Goal: Task Accomplishment & Management: Use online tool/utility

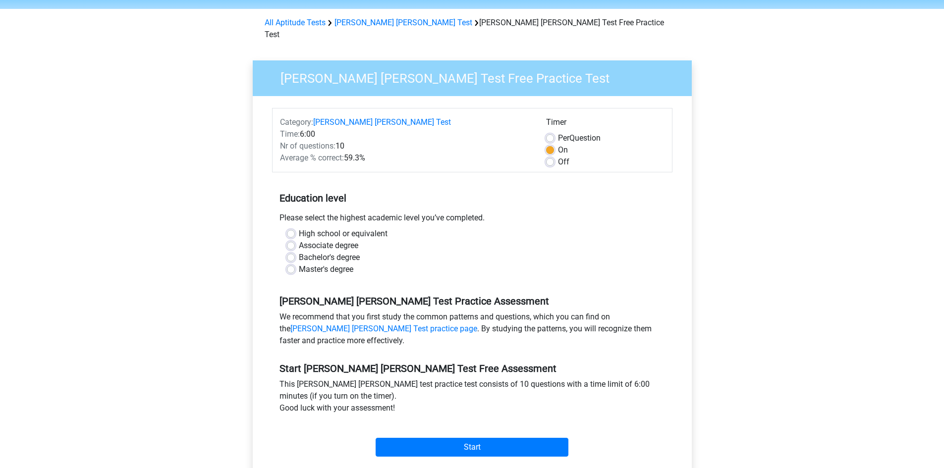
scroll to position [50, 0]
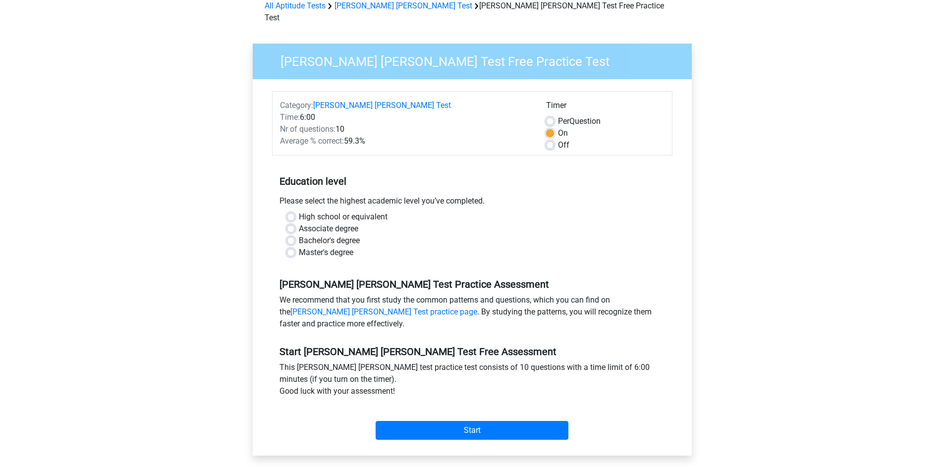
click at [331, 235] on label "Bachelor's degree" at bounding box center [329, 241] width 61 height 12
click at [295, 235] on input "Bachelor's degree" at bounding box center [291, 240] width 8 height 10
radio input "true"
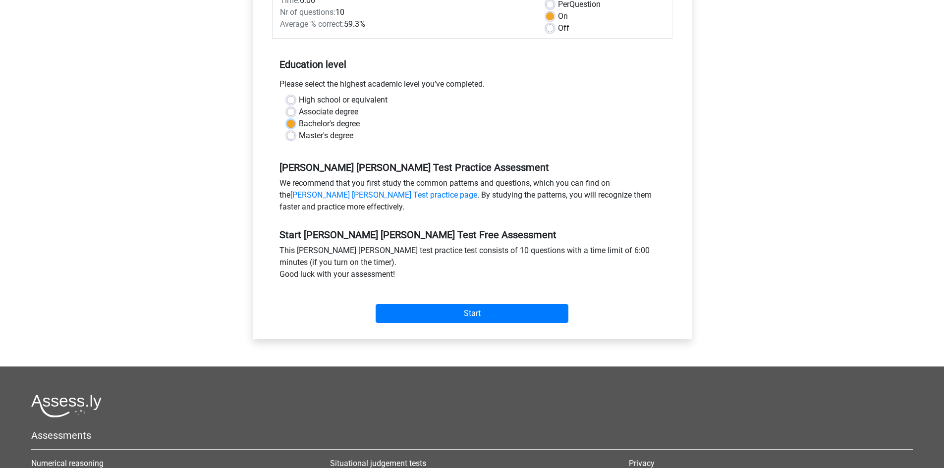
scroll to position [198, 0]
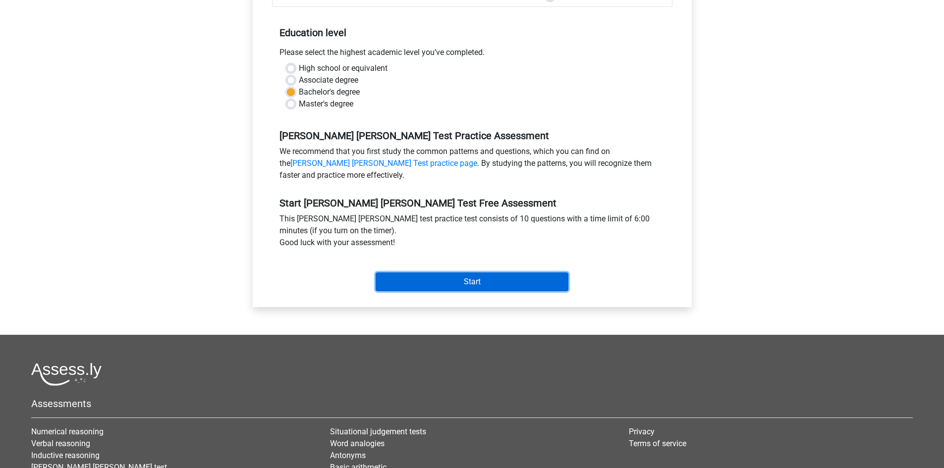
click at [447, 272] on input "Start" at bounding box center [472, 281] width 193 height 19
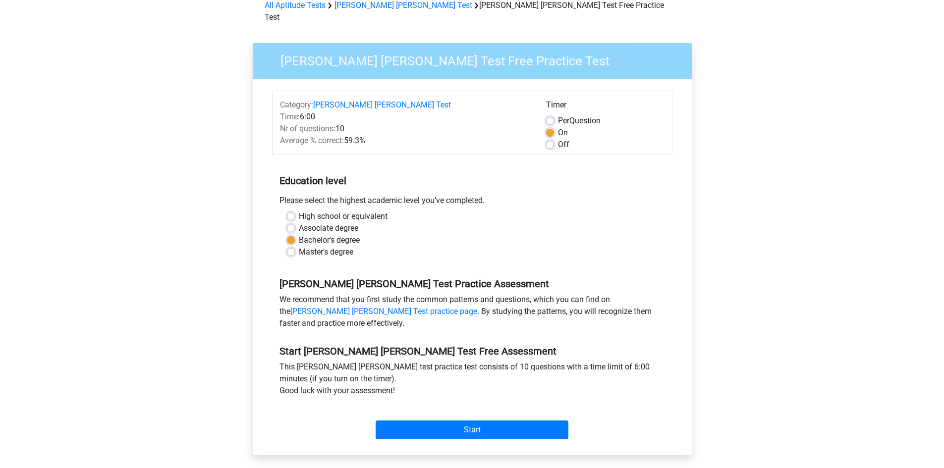
scroll to position [50, 0]
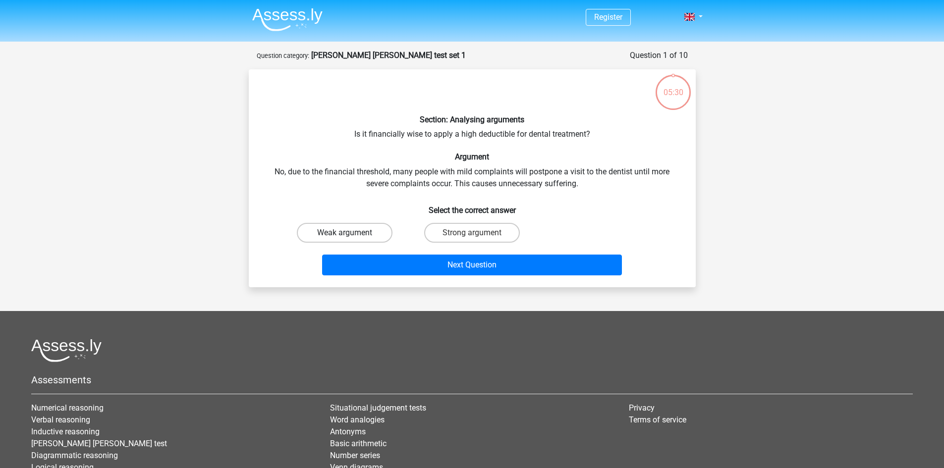
click at [372, 229] on label "Weak argument" at bounding box center [345, 233] width 96 height 20
click at [351, 233] on input "Weak argument" at bounding box center [347, 236] width 6 height 6
radio input "true"
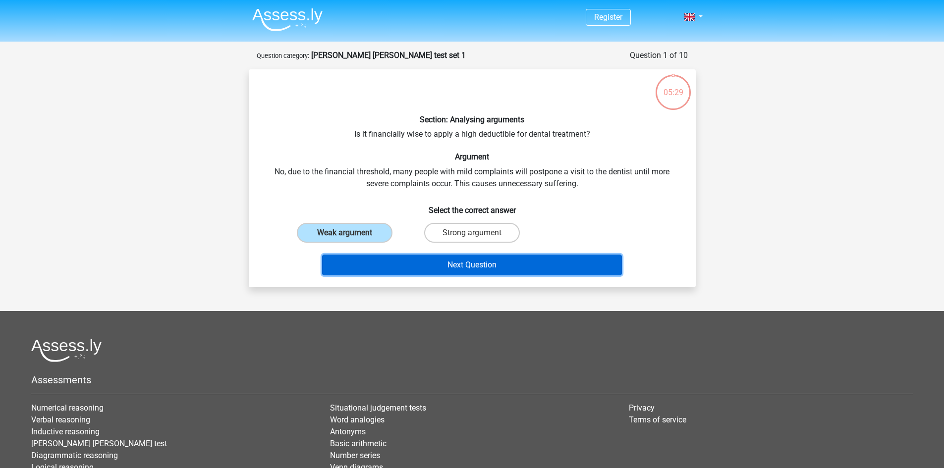
click at [439, 259] on button "Next Question" at bounding box center [472, 265] width 300 height 21
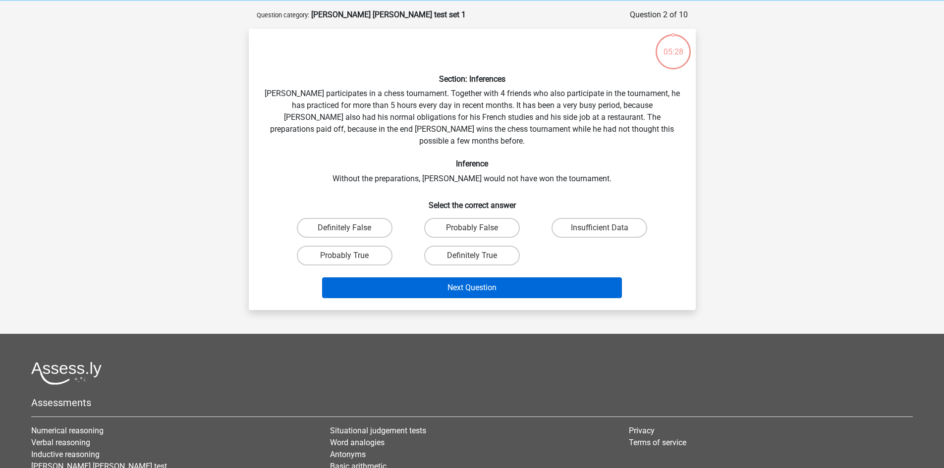
scroll to position [50, 0]
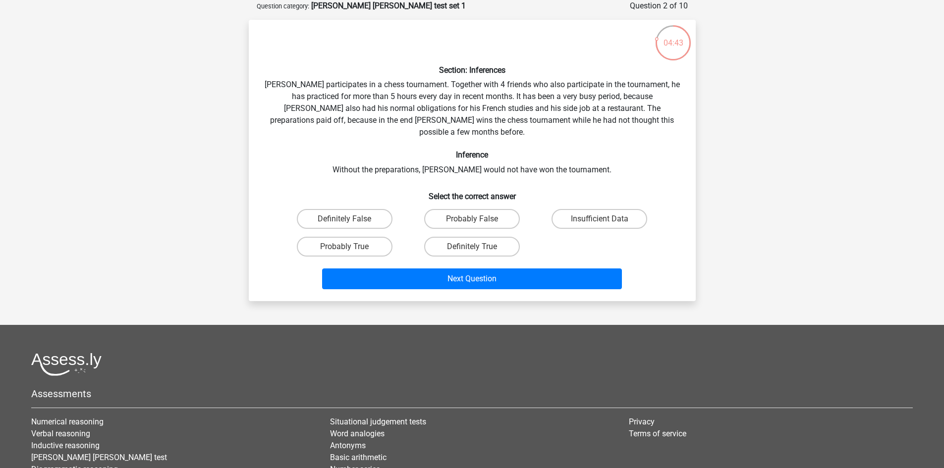
click at [348, 247] on input "Probably True" at bounding box center [347, 250] width 6 height 6
radio input "true"
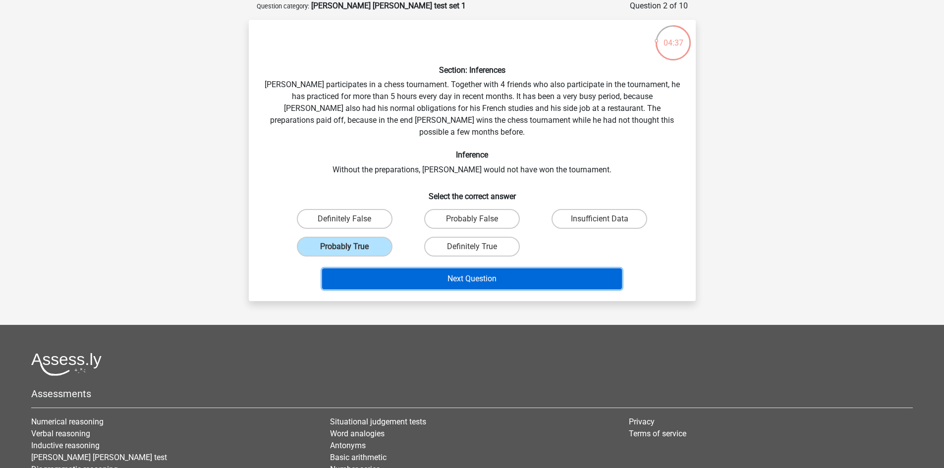
click at [416, 269] on button "Next Question" at bounding box center [472, 279] width 300 height 21
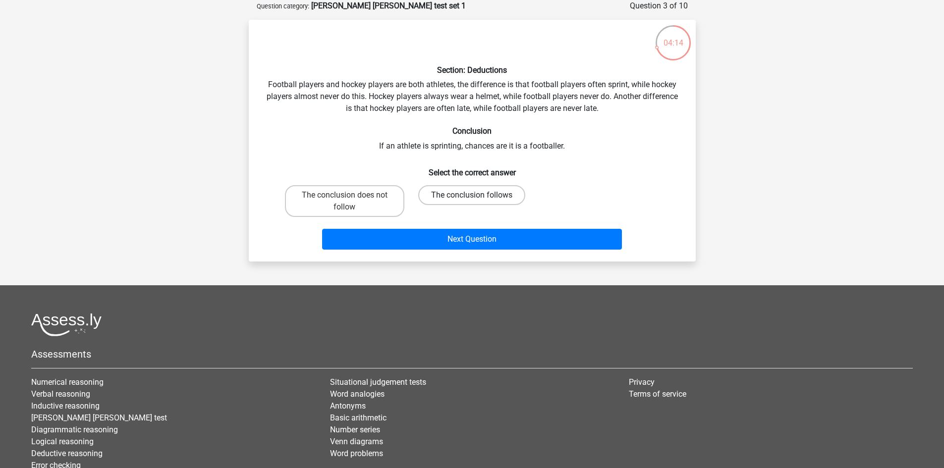
click at [460, 192] on label "The conclusion follows" at bounding box center [471, 195] width 107 height 20
click at [472, 195] on input "The conclusion follows" at bounding box center [475, 198] width 6 height 6
radio input "true"
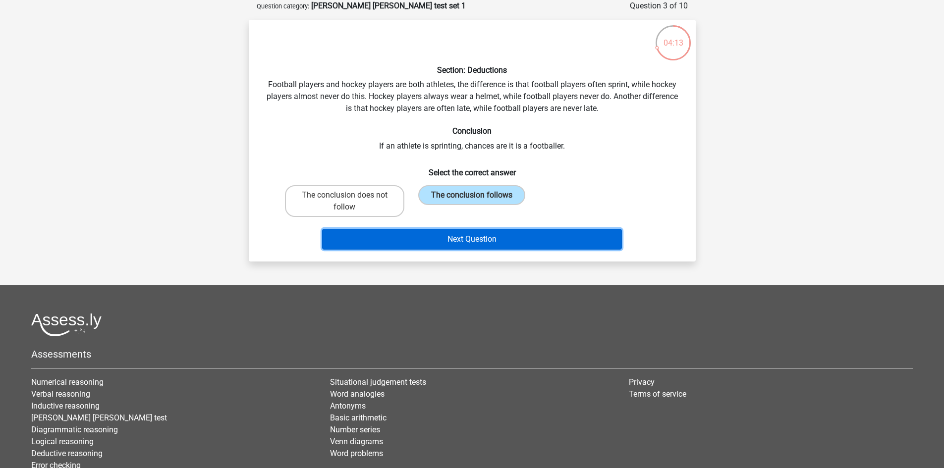
click at [471, 238] on button "Next Question" at bounding box center [472, 239] width 300 height 21
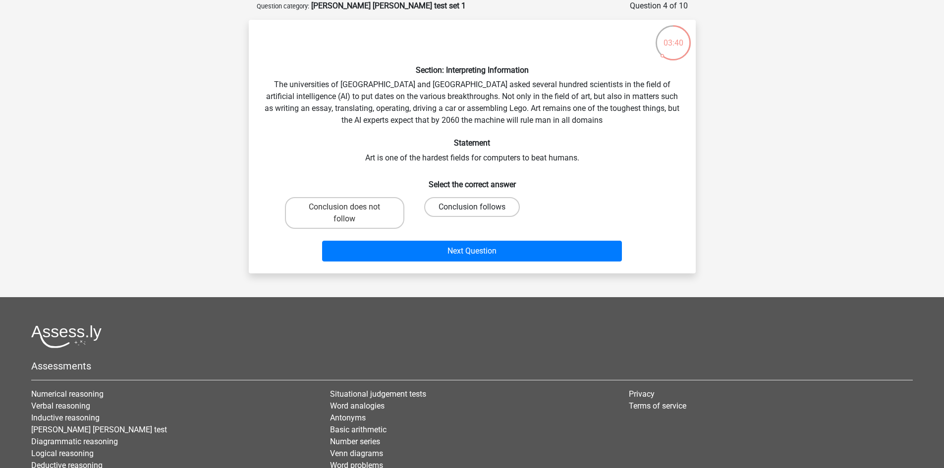
click at [464, 211] on label "Conclusion follows" at bounding box center [472, 207] width 96 height 20
click at [472, 211] on input "Conclusion follows" at bounding box center [475, 210] width 6 height 6
radio input "true"
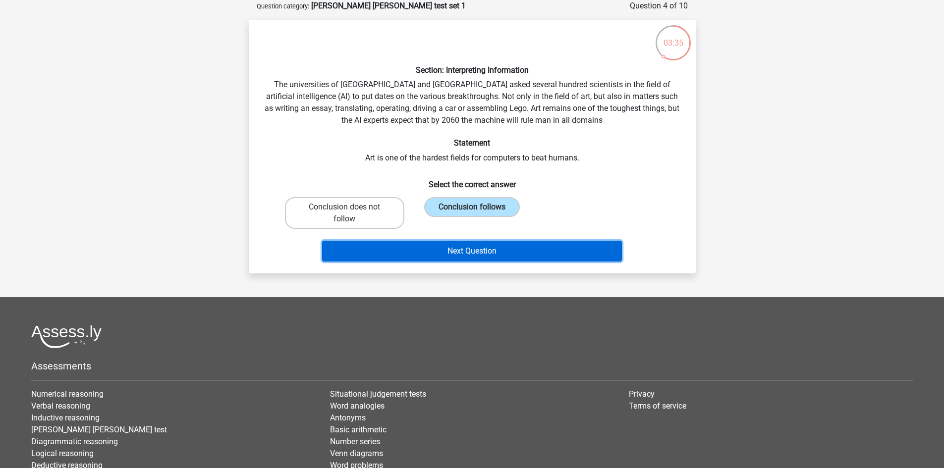
click at [461, 245] on button "Next Question" at bounding box center [472, 251] width 300 height 21
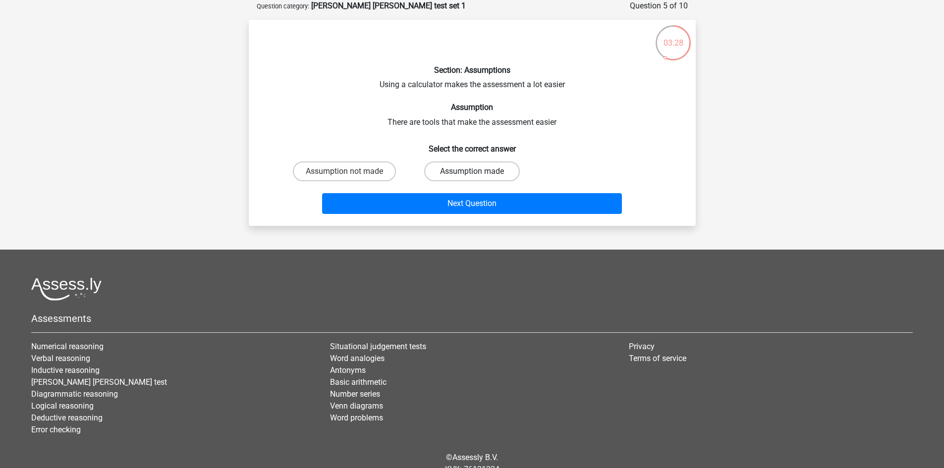
click at [453, 172] on label "Assumption made" at bounding box center [472, 172] width 96 height 20
click at [472, 172] on input "Assumption made" at bounding box center [475, 174] width 6 height 6
radio input "true"
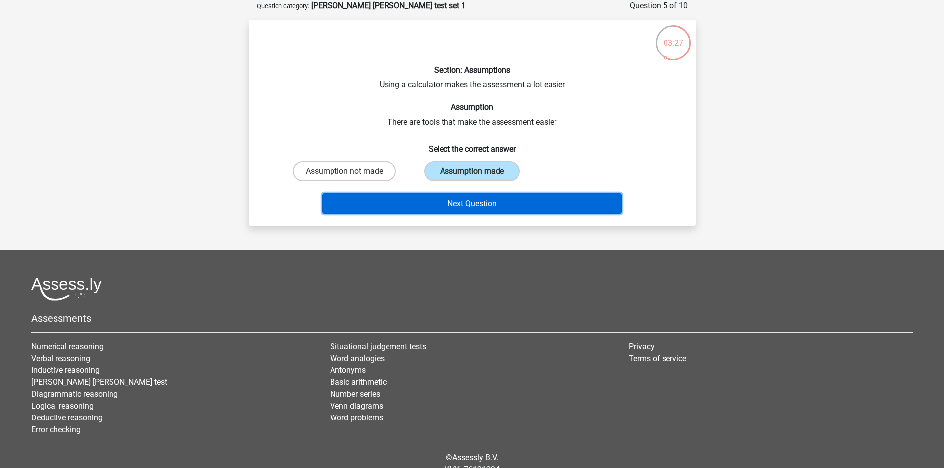
click at [456, 195] on button "Next Question" at bounding box center [472, 203] width 300 height 21
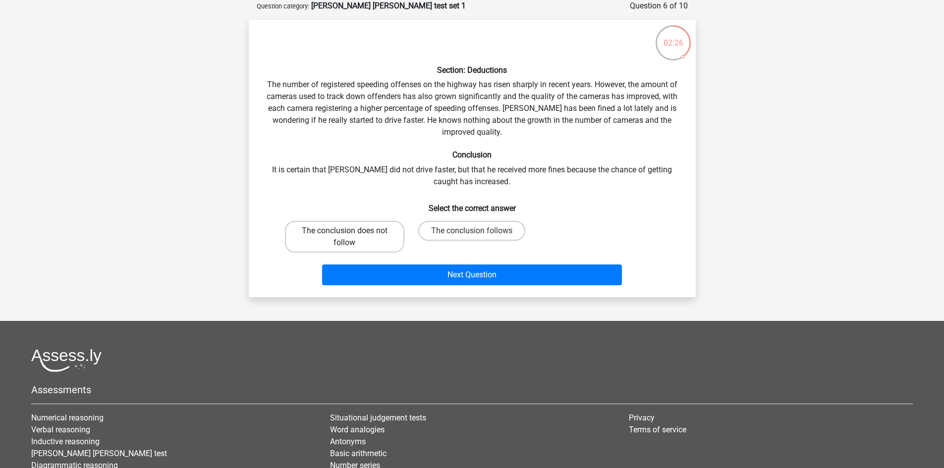
click at [381, 232] on label "The conclusion does not follow" at bounding box center [344, 237] width 119 height 32
click at [351, 232] on input "The conclusion does not follow" at bounding box center [347, 234] width 6 height 6
radio input "true"
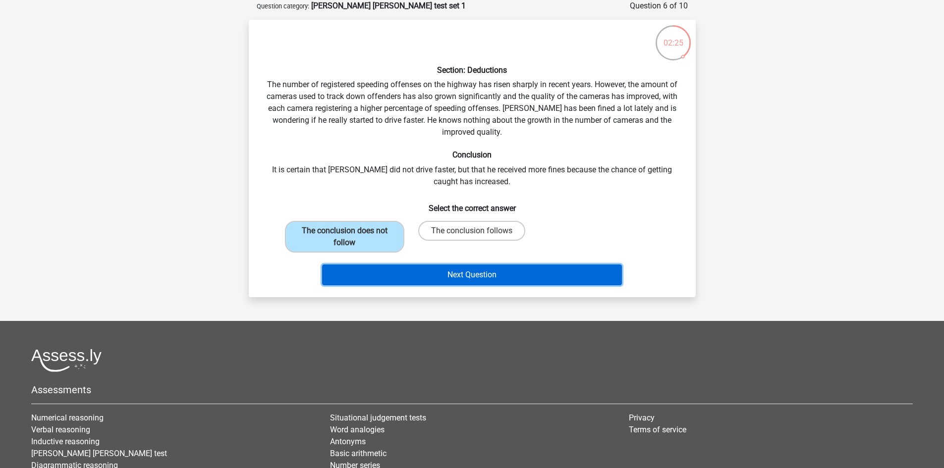
click at [511, 279] on button "Next Question" at bounding box center [472, 275] width 300 height 21
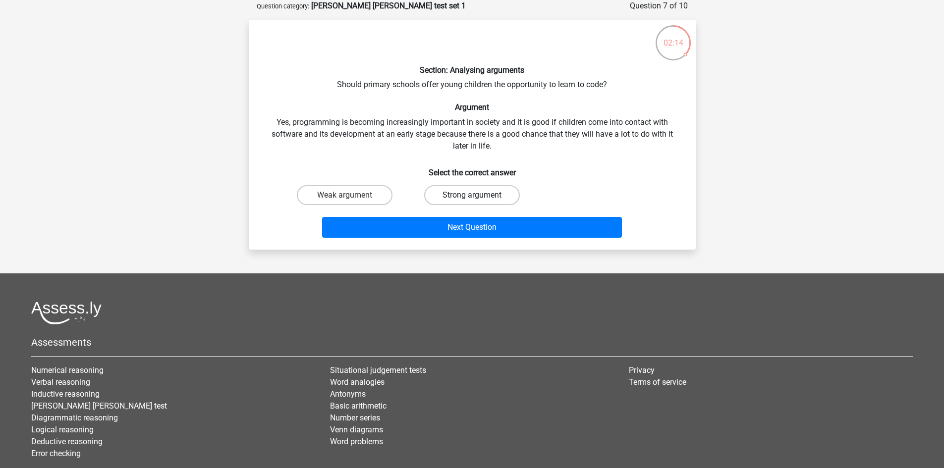
click at [464, 192] on label "Strong argument" at bounding box center [472, 195] width 96 height 20
click at [472, 195] on input "Strong argument" at bounding box center [475, 198] width 6 height 6
radio input "true"
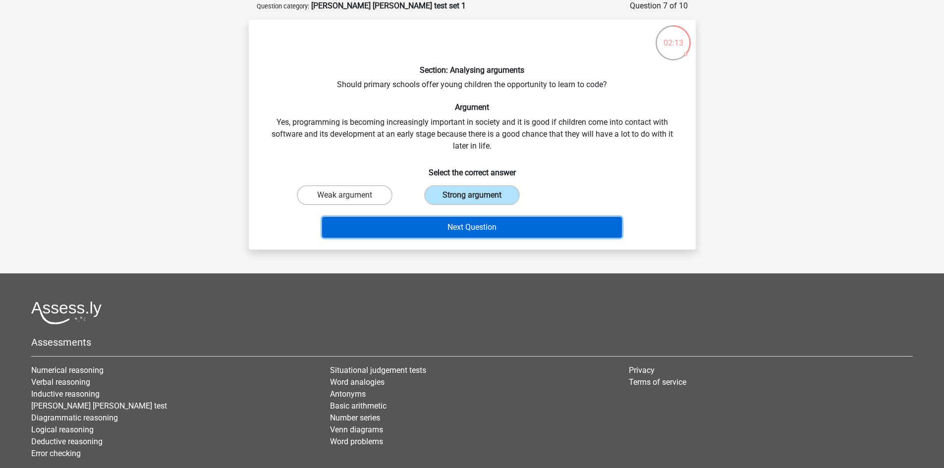
click at [473, 224] on button "Next Question" at bounding box center [472, 227] width 300 height 21
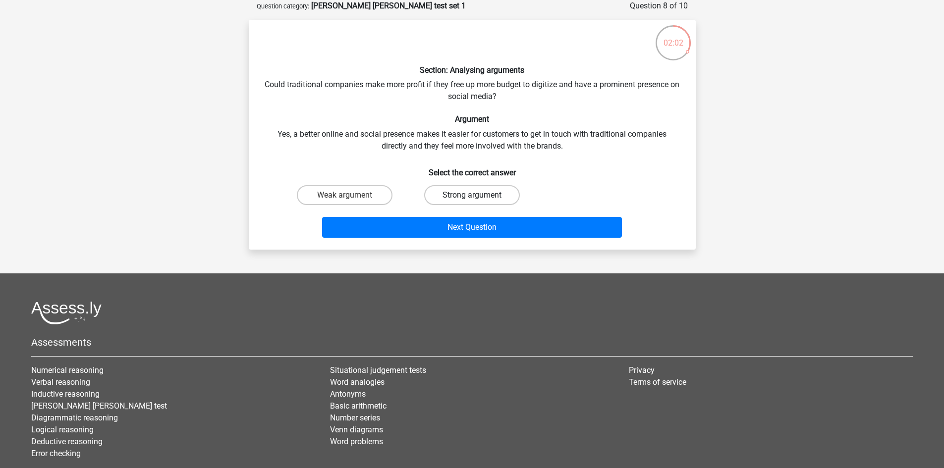
click at [471, 199] on label "Strong argument" at bounding box center [472, 195] width 96 height 20
click at [472, 199] on input "Strong argument" at bounding box center [475, 198] width 6 height 6
radio input "true"
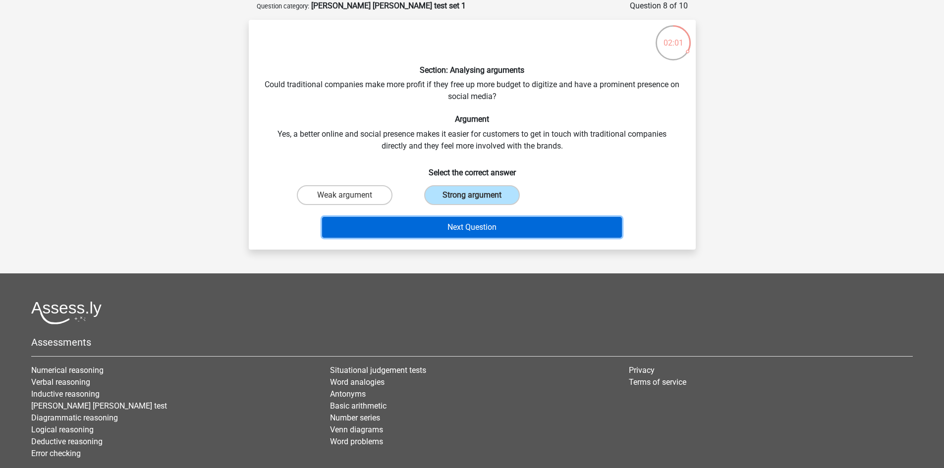
click at [474, 228] on button "Next Question" at bounding box center [472, 227] width 300 height 21
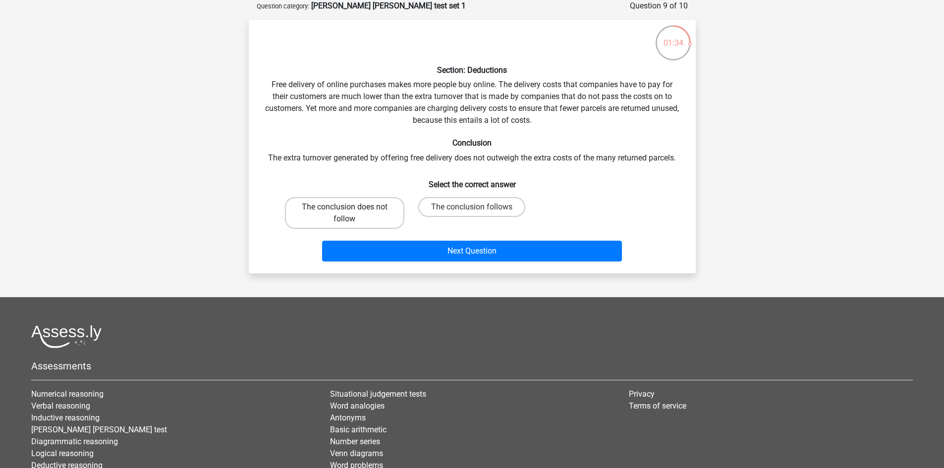
click at [380, 213] on label "The conclusion does not follow" at bounding box center [344, 213] width 119 height 32
click at [351, 213] on input "The conclusion does not follow" at bounding box center [347, 210] width 6 height 6
radio input "true"
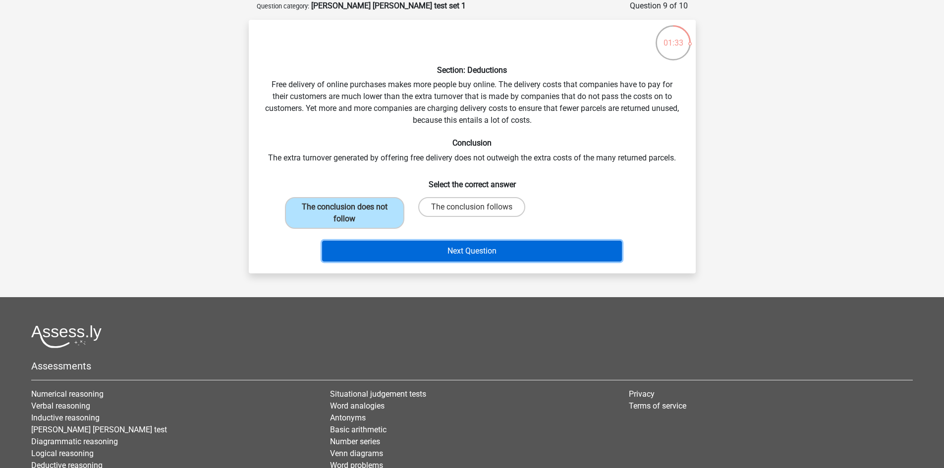
click at [426, 261] on button "Next Question" at bounding box center [472, 251] width 300 height 21
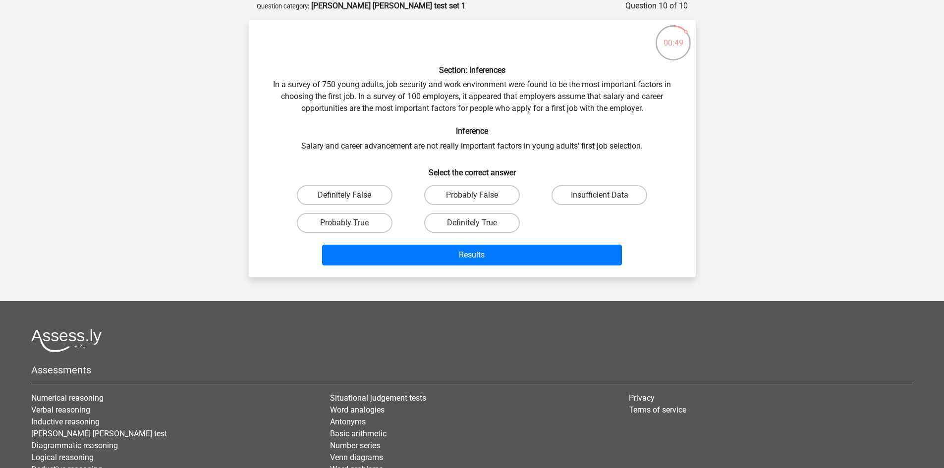
click at [353, 189] on label "Definitely False" at bounding box center [345, 195] width 96 height 20
click at [351, 195] on input "Definitely False" at bounding box center [347, 198] width 6 height 6
radio input "true"
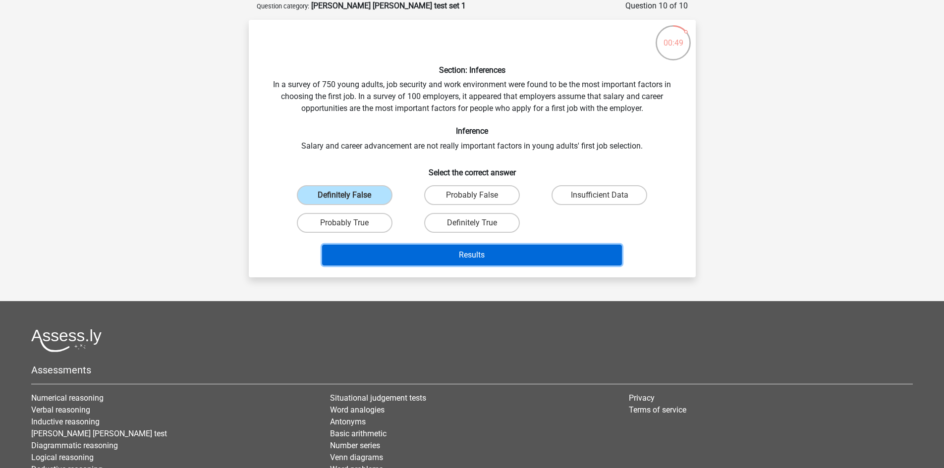
click at [443, 252] on button "Results" at bounding box center [472, 255] width 300 height 21
click at [486, 251] on button "Results" at bounding box center [472, 255] width 300 height 21
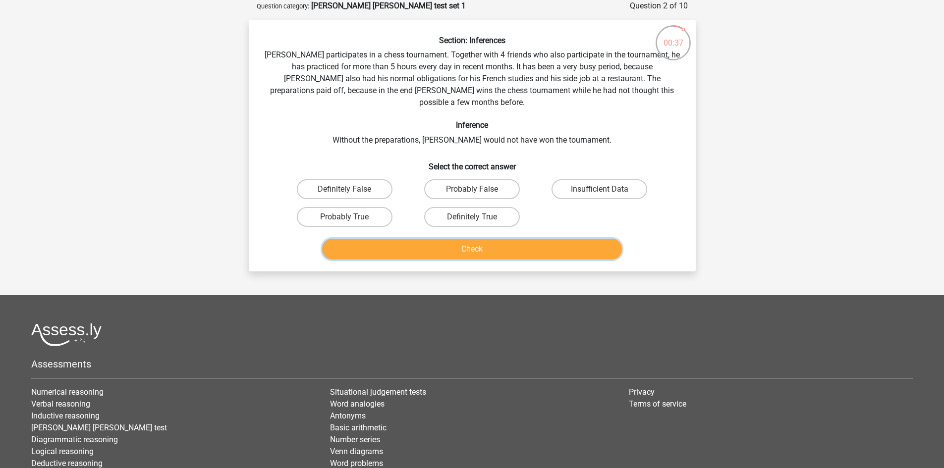
click at [484, 239] on button "Check" at bounding box center [472, 249] width 300 height 21
click at [404, 156] on h6 "Select the correct answer" at bounding box center [472, 162] width 415 height 17
click at [365, 207] on label "Probably True" at bounding box center [345, 217] width 96 height 20
click at [351, 217] on input "Probably True" at bounding box center [347, 220] width 6 height 6
radio input "true"
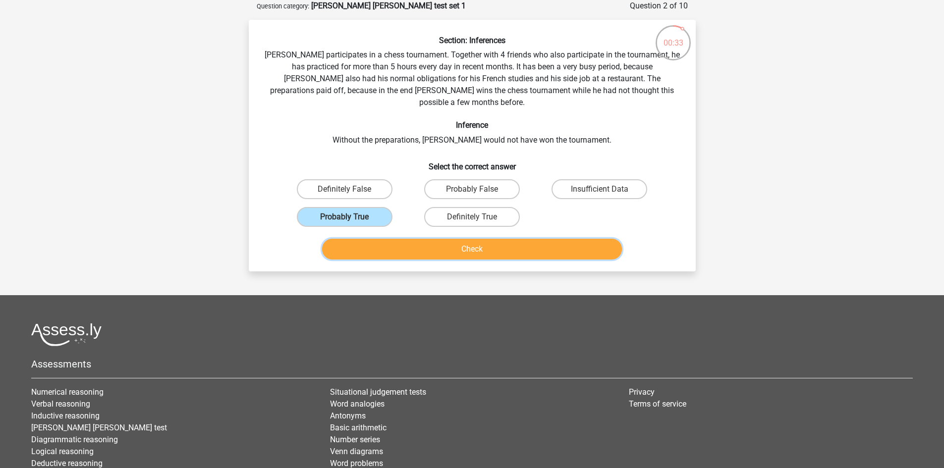
click at [476, 241] on button "Check" at bounding box center [472, 249] width 300 height 21
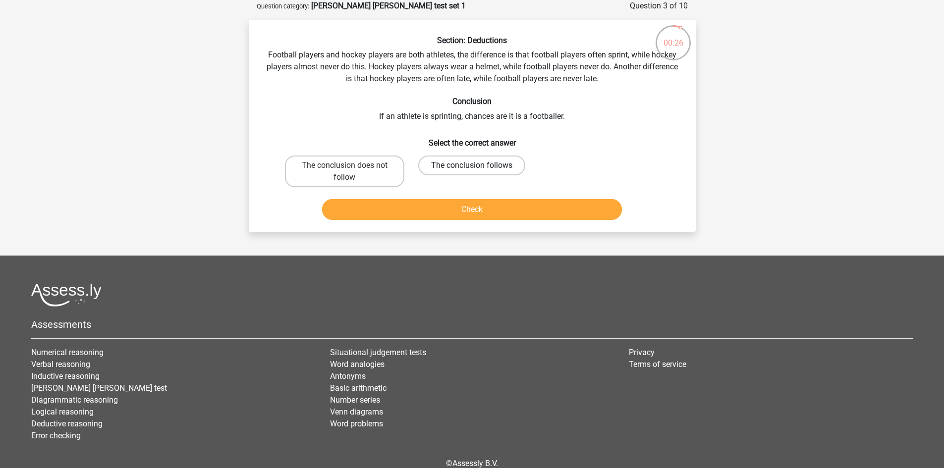
click at [465, 164] on label "The conclusion follows" at bounding box center [471, 166] width 107 height 20
click at [472, 165] on input "The conclusion follows" at bounding box center [475, 168] width 6 height 6
radio input "true"
click at [470, 197] on div "Check" at bounding box center [472, 207] width 415 height 33
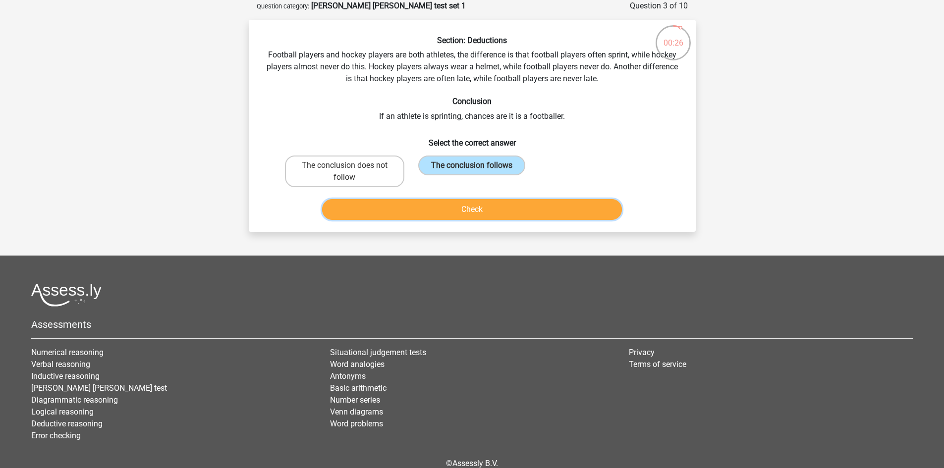
click at [470, 206] on button "Check" at bounding box center [472, 209] width 300 height 21
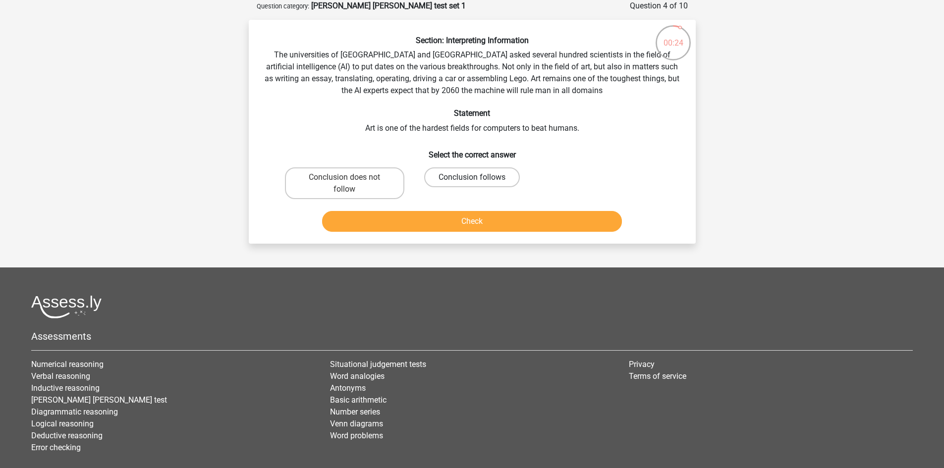
click at [471, 177] on label "Conclusion follows" at bounding box center [472, 177] width 96 height 20
click at [472, 177] on input "Conclusion follows" at bounding box center [475, 180] width 6 height 6
radio input "true"
click at [474, 217] on button "Check" at bounding box center [472, 221] width 300 height 21
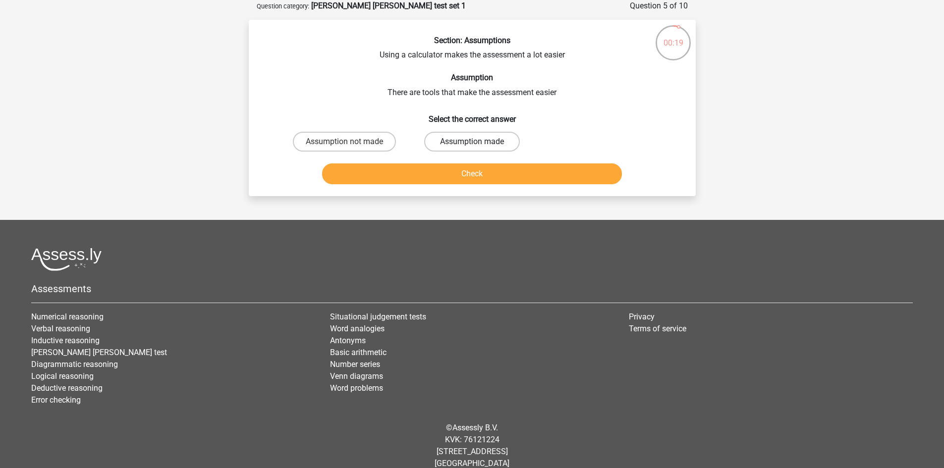
click at [466, 143] on label "Assumption made" at bounding box center [472, 142] width 96 height 20
click at [472, 143] on input "Assumption made" at bounding box center [475, 145] width 6 height 6
radio input "true"
click at [466, 170] on button "Check" at bounding box center [472, 173] width 300 height 21
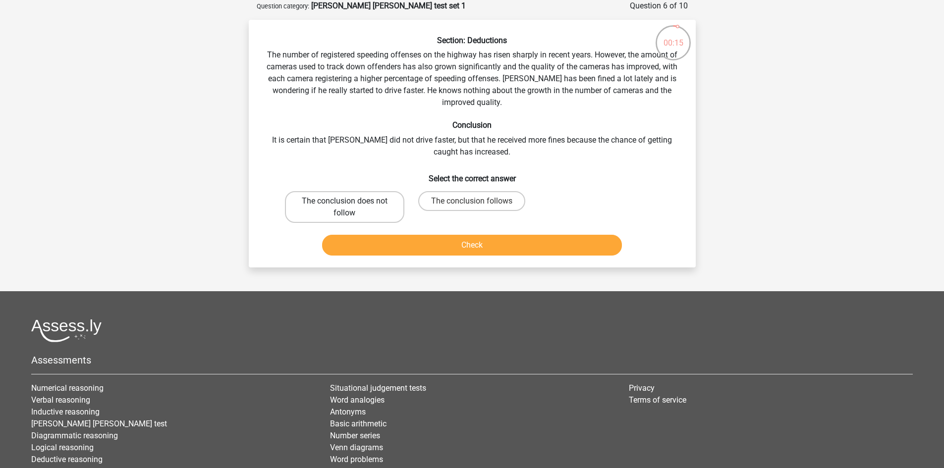
click at [361, 209] on label "The conclusion does not follow" at bounding box center [344, 207] width 119 height 32
click at [351, 208] on input "The conclusion does not follow" at bounding box center [347, 204] width 6 height 6
radio input "true"
click at [448, 245] on button "Check" at bounding box center [472, 245] width 300 height 21
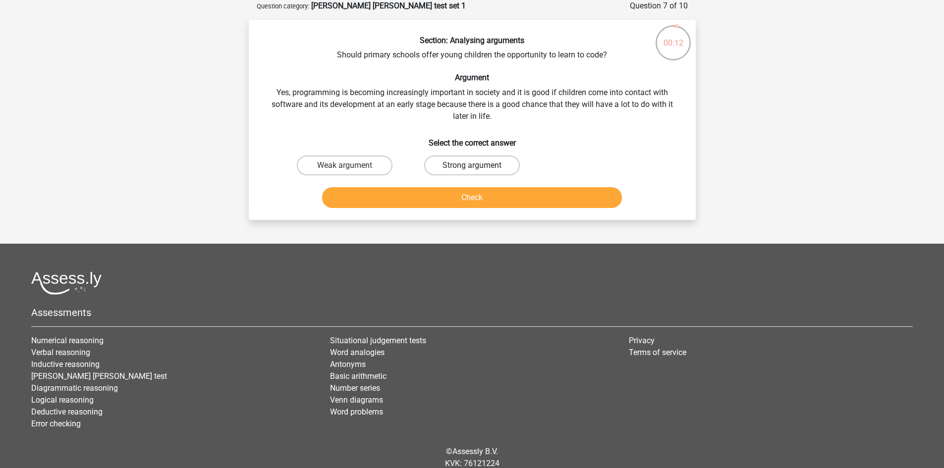
click at [461, 170] on label "Strong argument" at bounding box center [472, 166] width 96 height 20
click at [472, 170] on input "Strong argument" at bounding box center [475, 168] width 6 height 6
radio input "true"
click at [466, 197] on button "Check" at bounding box center [472, 197] width 300 height 21
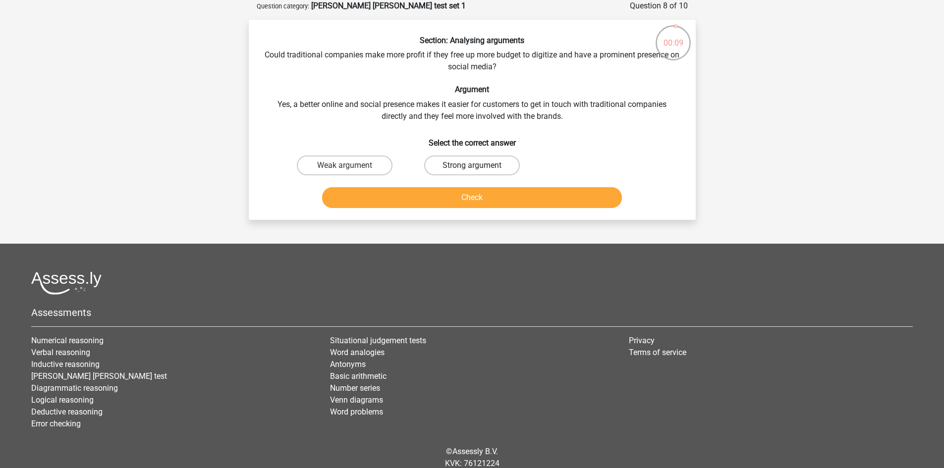
click at [468, 158] on label "Strong argument" at bounding box center [472, 166] width 96 height 20
click at [472, 165] on input "Strong argument" at bounding box center [475, 168] width 6 height 6
radio input "true"
click at [470, 194] on button "Check" at bounding box center [472, 197] width 300 height 21
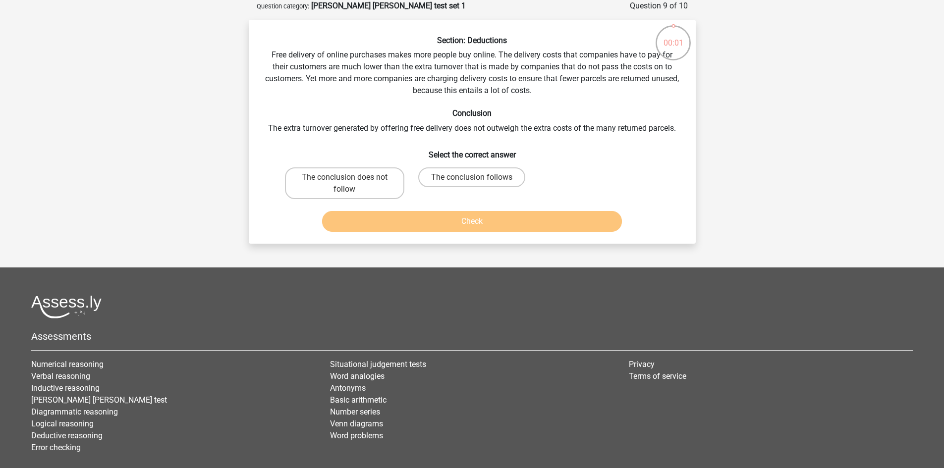
click at [349, 180] on input "The conclusion does not follow" at bounding box center [347, 180] width 6 height 6
radio input "true"
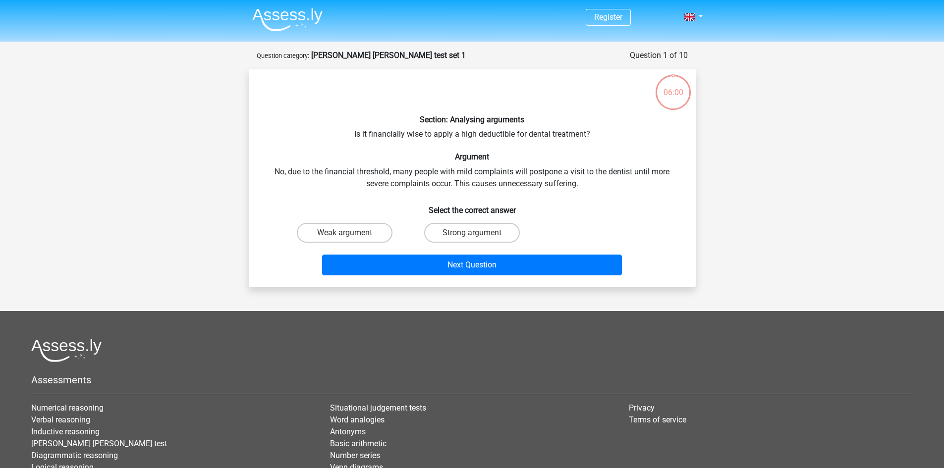
scroll to position [50, 0]
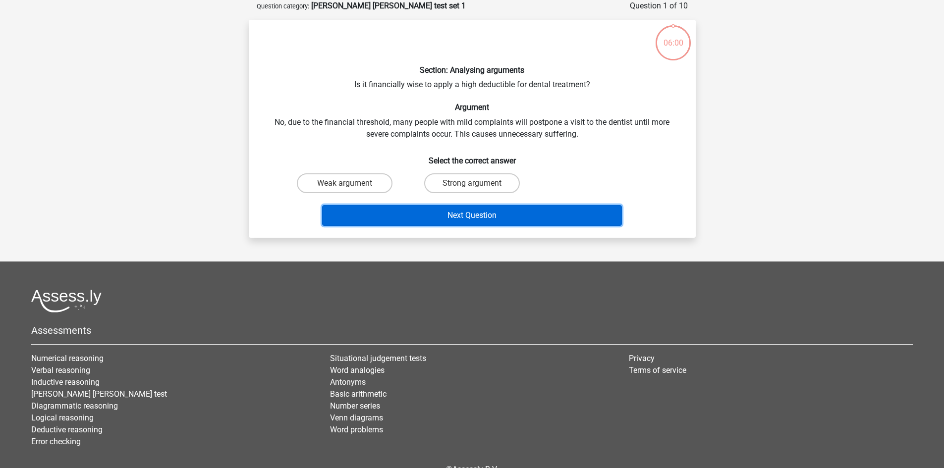
click at [444, 220] on button "Next Question" at bounding box center [472, 215] width 300 height 21
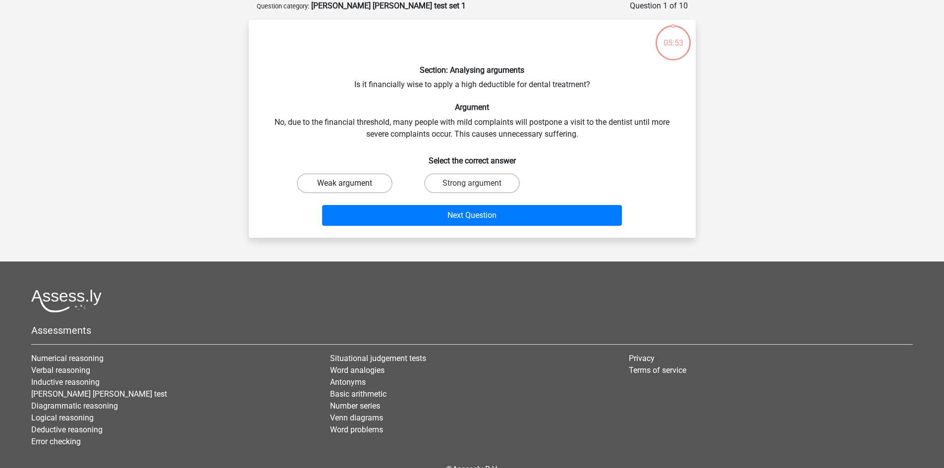
click at [366, 184] on label "Weak argument" at bounding box center [345, 183] width 96 height 20
click at [351, 184] on input "Weak argument" at bounding box center [347, 186] width 6 height 6
radio input "true"
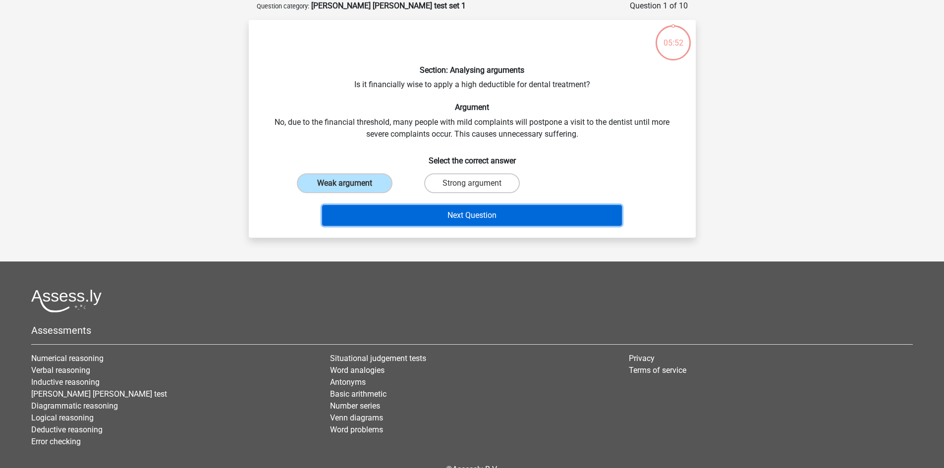
click at [449, 218] on button "Next Question" at bounding box center [472, 215] width 300 height 21
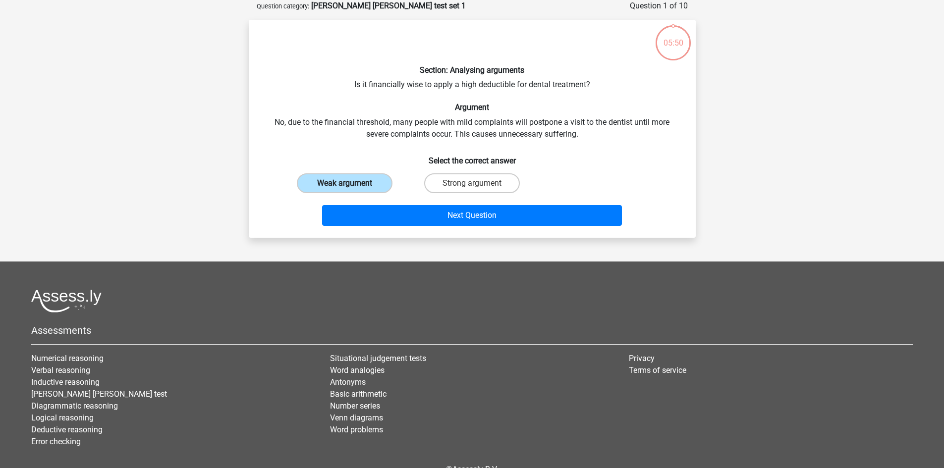
click at [369, 185] on label "Weak argument" at bounding box center [345, 183] width 96 height 20
click at [351, 185] on input "Weak argument" at bounding box center [347, 186] width 6 height 6
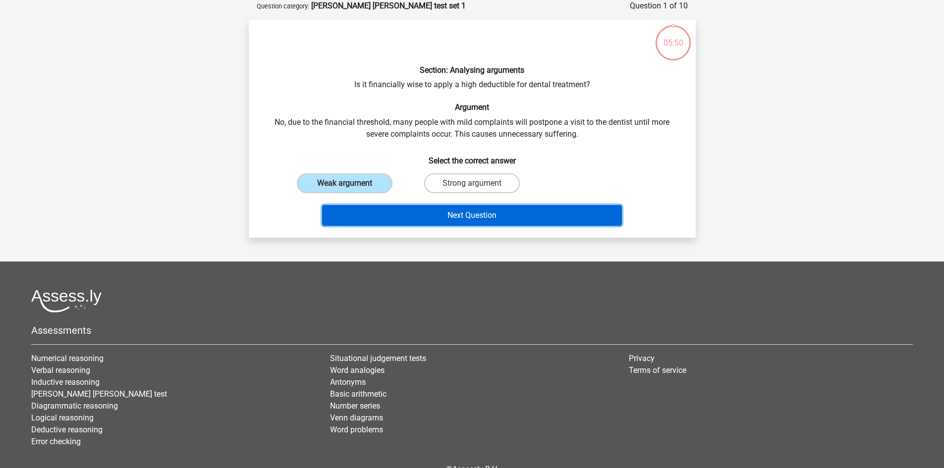
click at [440, 218] on button "Next Question" at bounding box center [472, 215] width 300 height 21
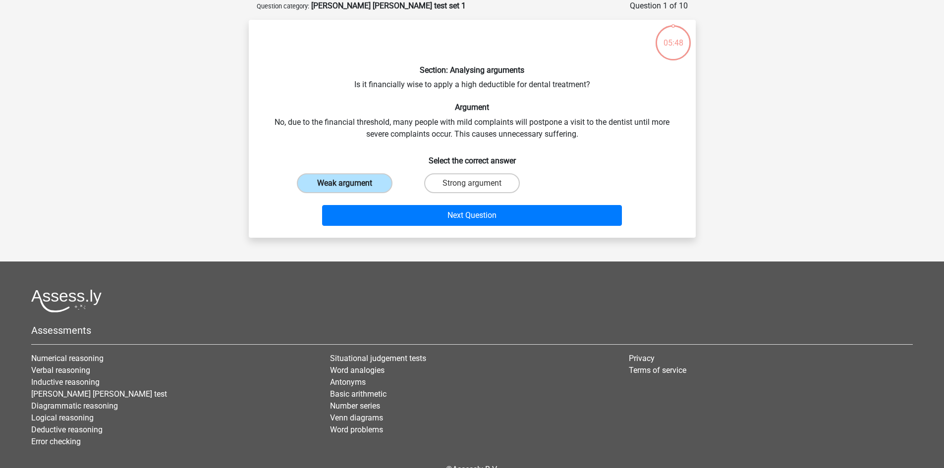
click at [370, 181] on label "Weak argument" at bounding box center [345, 183] width 96 height 20
click at [351, 183] on input "Weak argument" at bounding box center [347, 186] width 6 height 6
